Goal: Task Accomplishment & Management: Complete application form

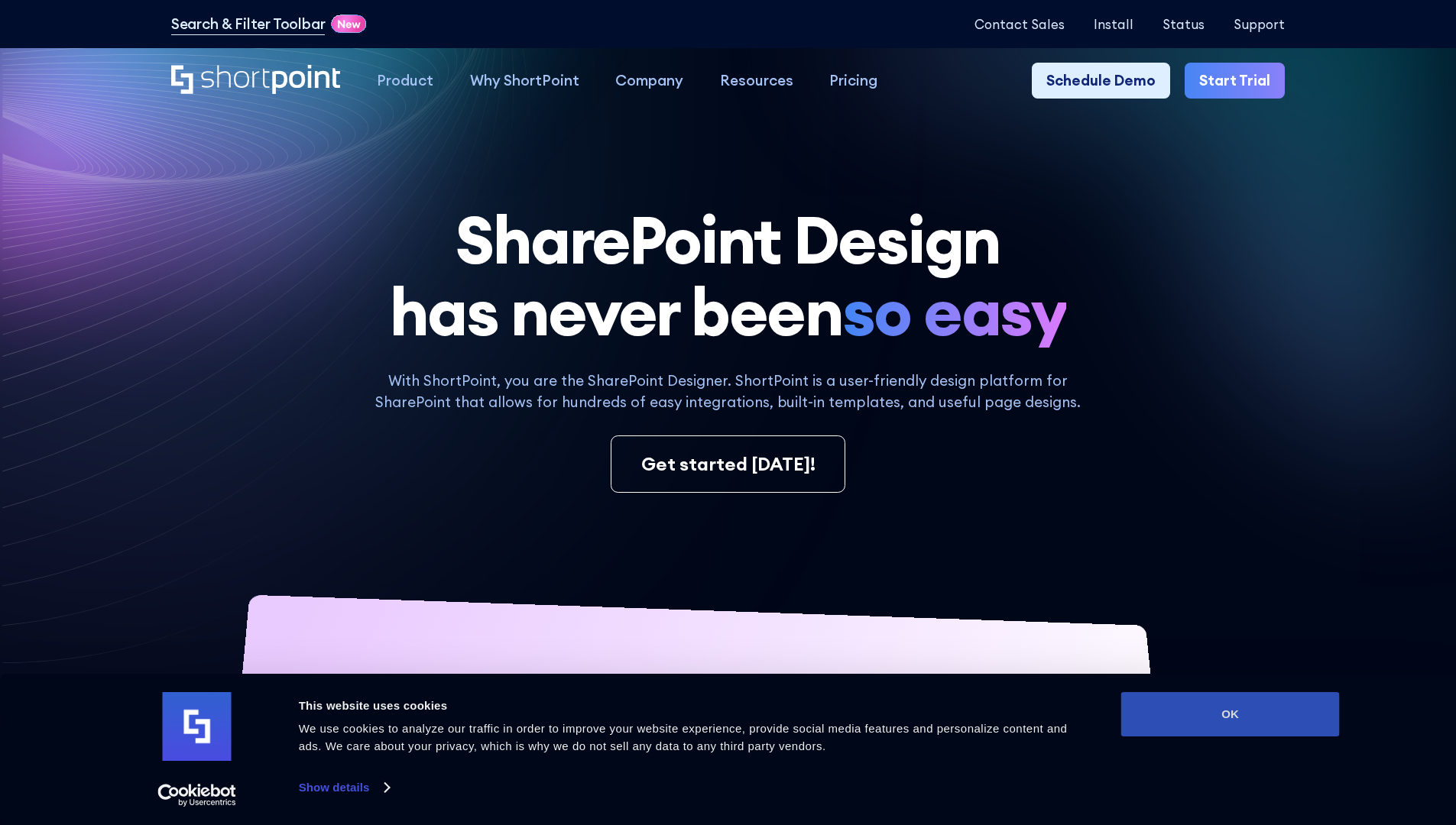
click at [1230, 714] on button "OK" at bounding box center [1230, 714] width 219 height 44
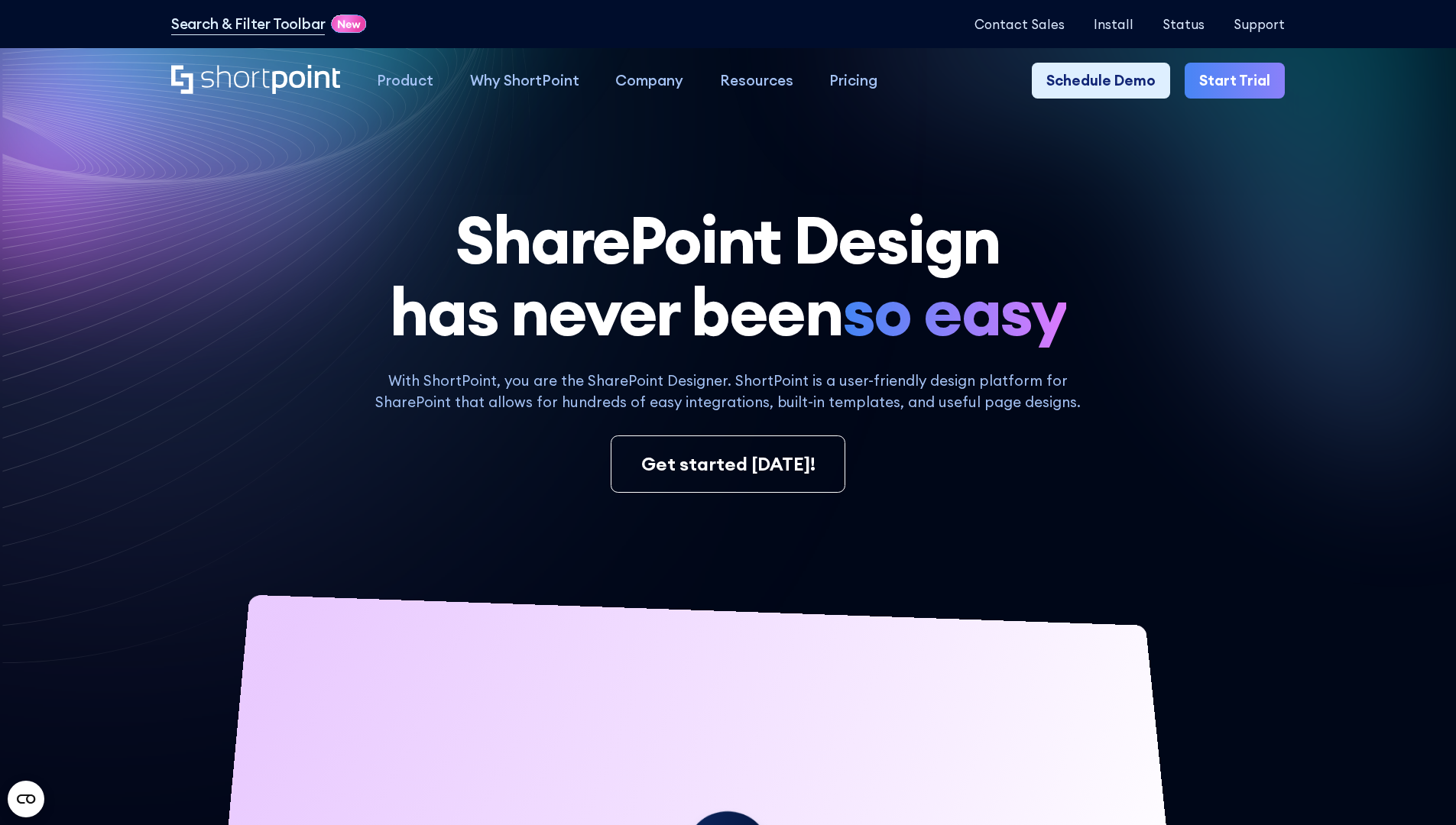
click at [1240, 81] on link "Start Trial" at bounding box center [1234, 81] width 100 height 37
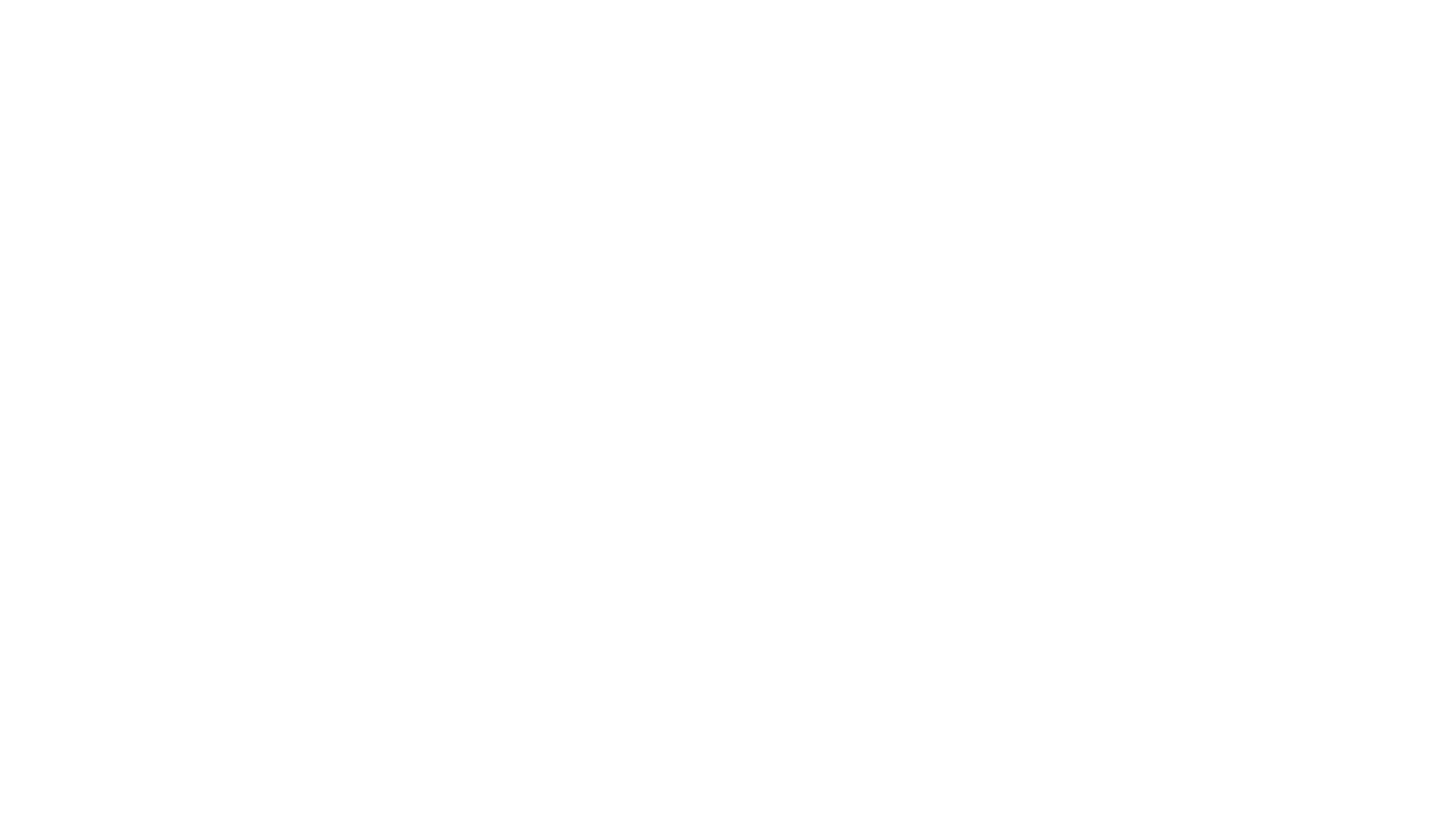
type input "Archebald"
type input "Berkuskv"
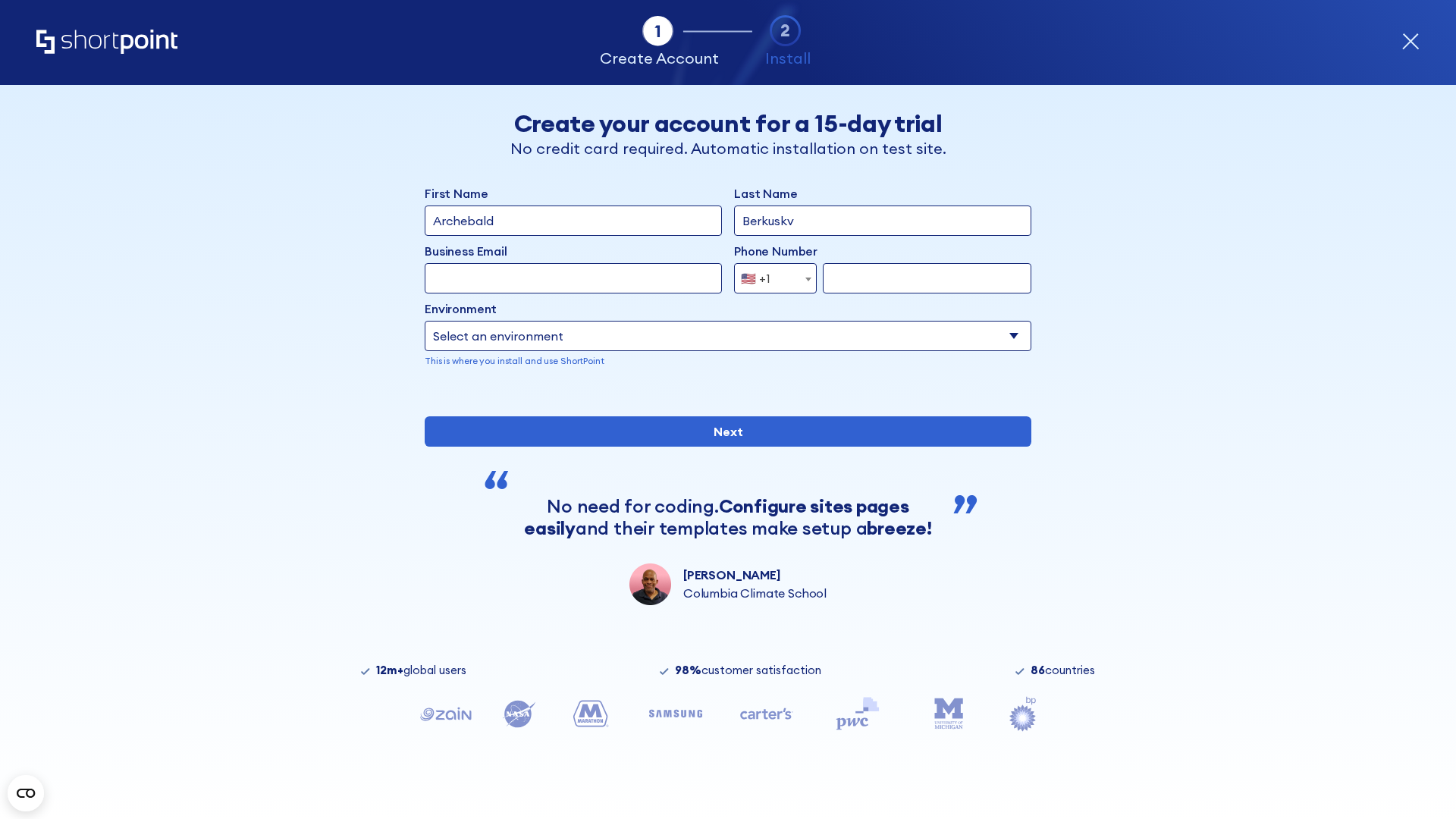
type input "2125556789"
select select "Microsoft 365"
type input "2125556789"
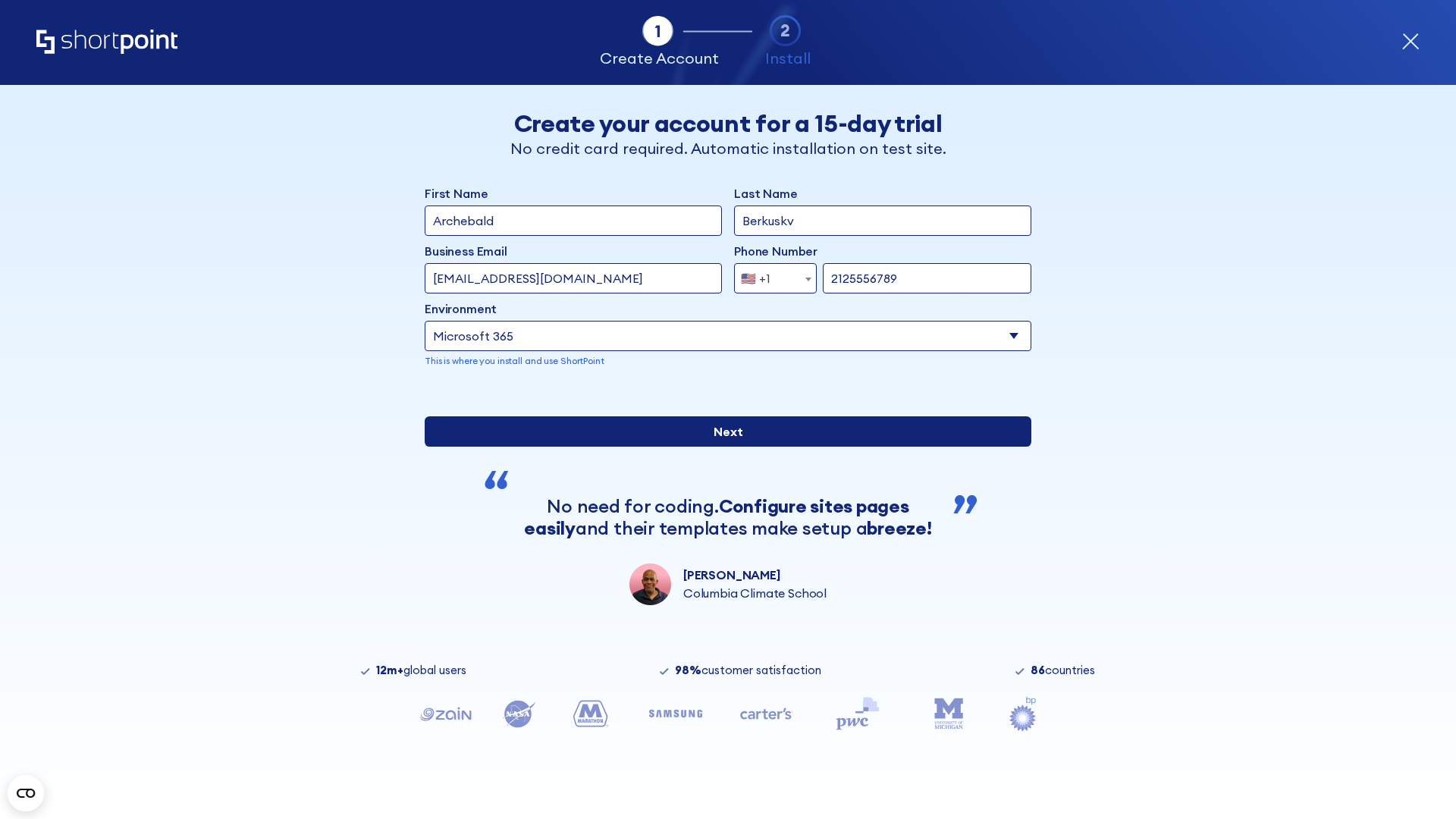
click at [722, 573] on div "First Name Archebald Last Name Berkuskv Business Email Invalid Email Address te…" at bounding box center [728, 394] width 607 height 421
click at [722, 447] on input "Next" at bounding box center [728, 432] width 607 height 31
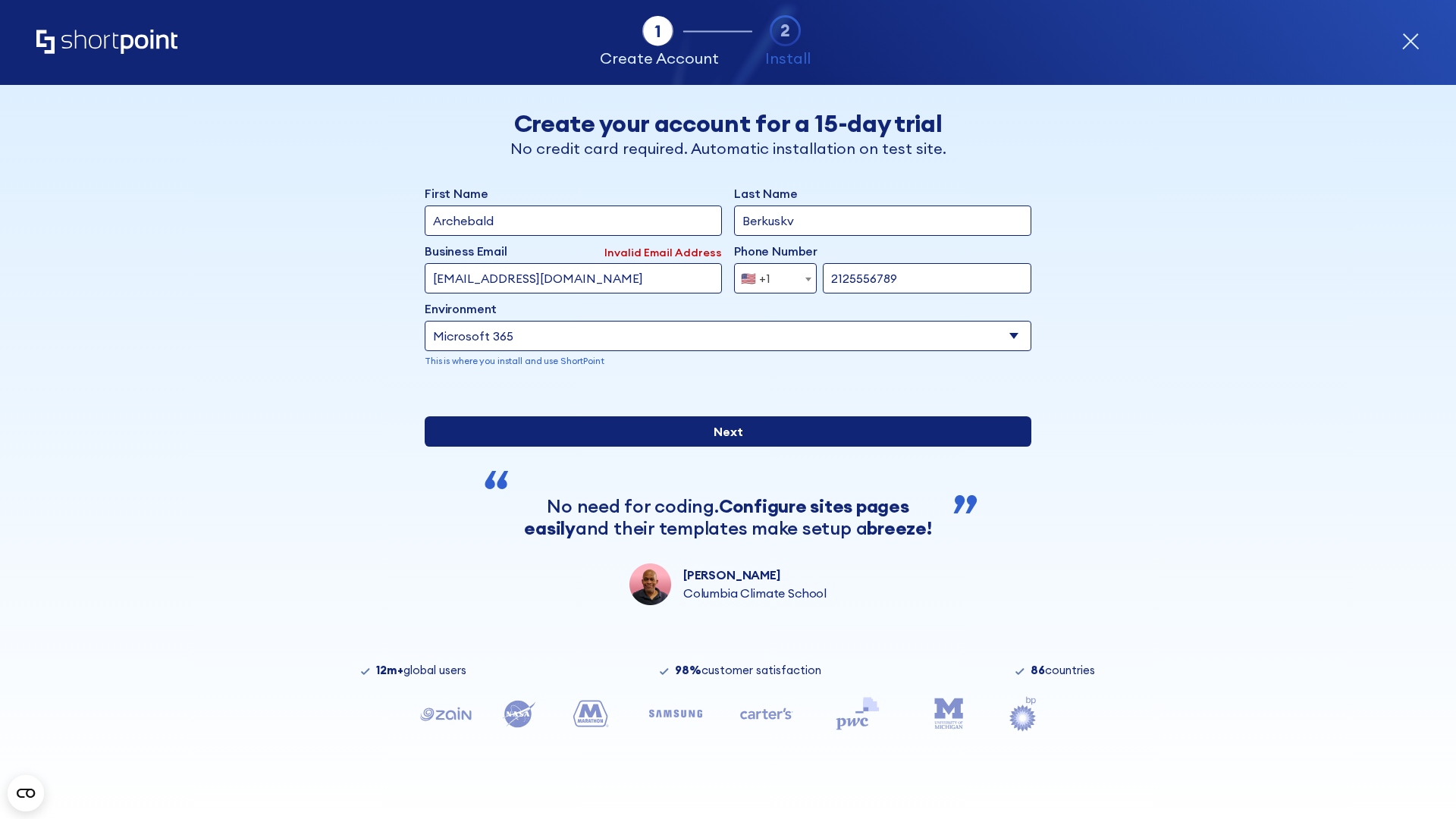
click at [722, 447] on input "Next" at bounding box center [728, 432] width 607 height 31
type input "test@shortpoint.com"
click at [722, 447] on input "Next" at bounding box center [728, 432] width 607 height 31
